Goal: Transaction & Acquisition: Purchase product/service

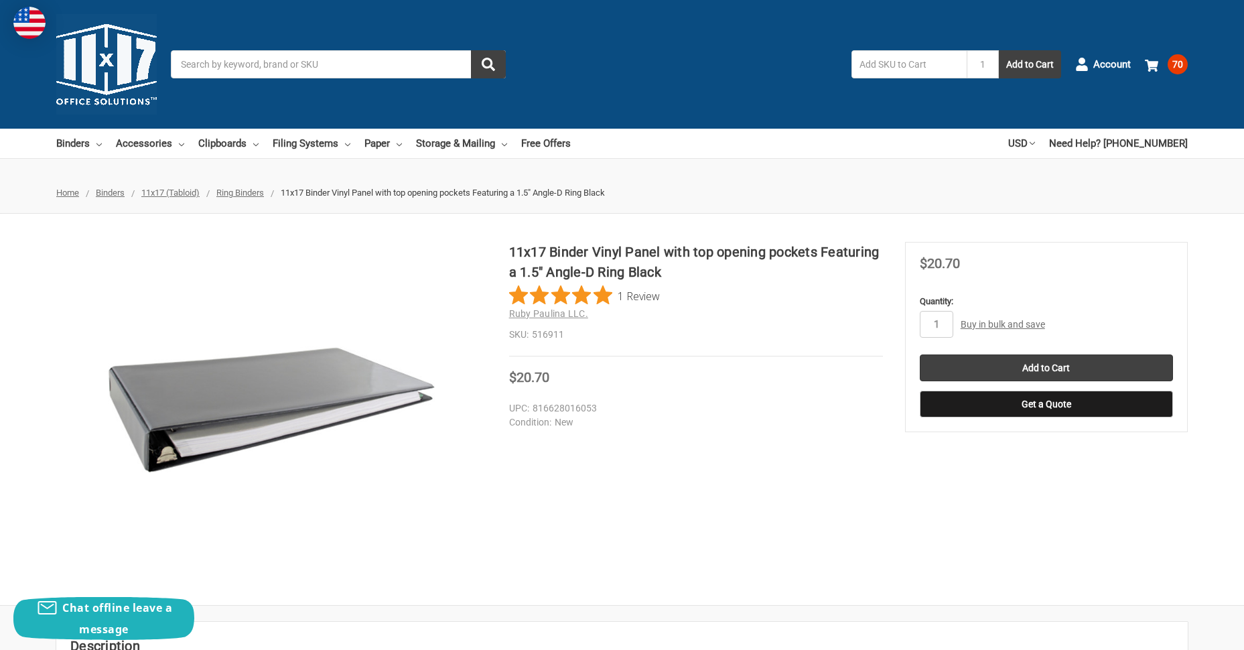
click at [982, 316] on div "1 Bulk Pricing: Buy in bulk and save Bulk discount rates × Below are the availa…" at bounding box center [1046, 324] width 253 height 27
click at [984, 322] on link "Buy in bulk and save" at bounding box center [1003, 324] width 84 height 11
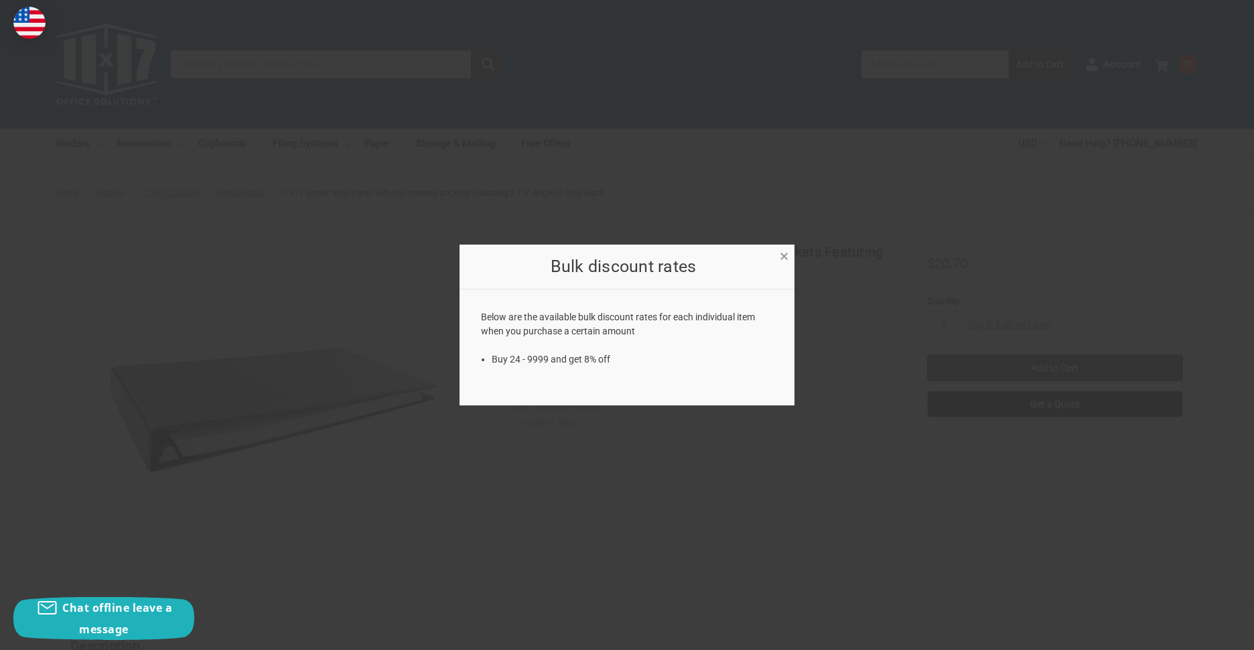
click at [783, 254] on span "×" at bounding box center [784, 256] width 9 height 19
